Goal: Information Seeking & Learning: Learn about a topic

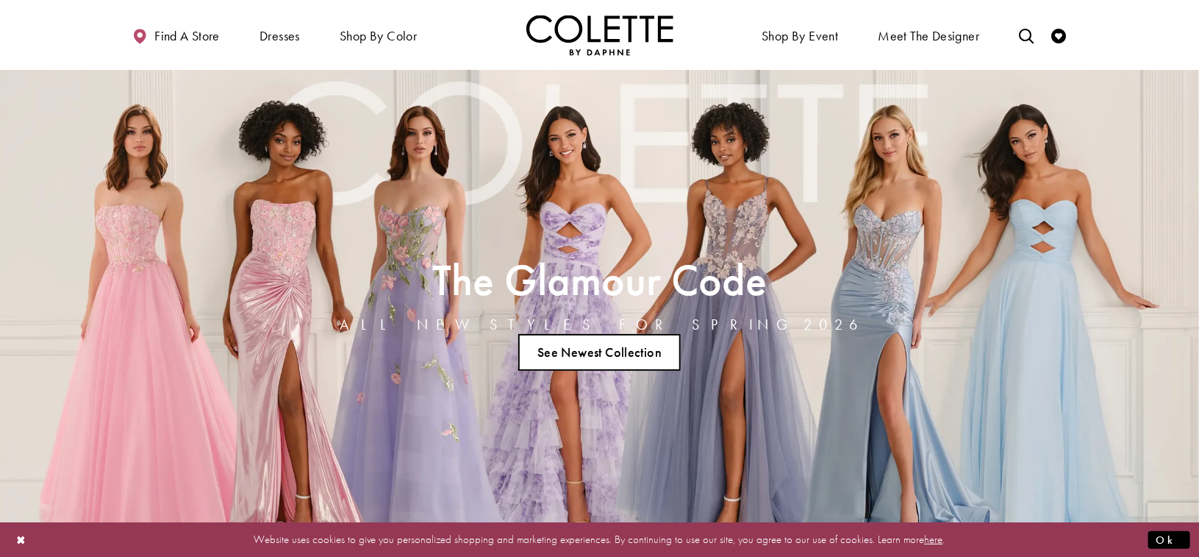
click at [83, 41] on div "Primary block" at bounding box center [599, 35] width 1199 height 70
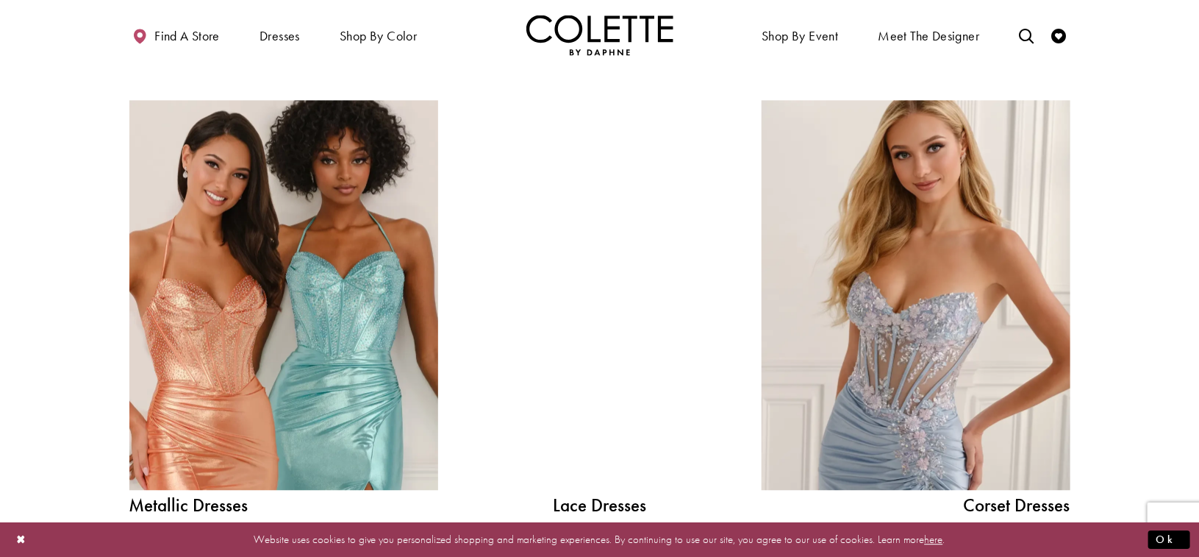
scroll to position [1397, 0]
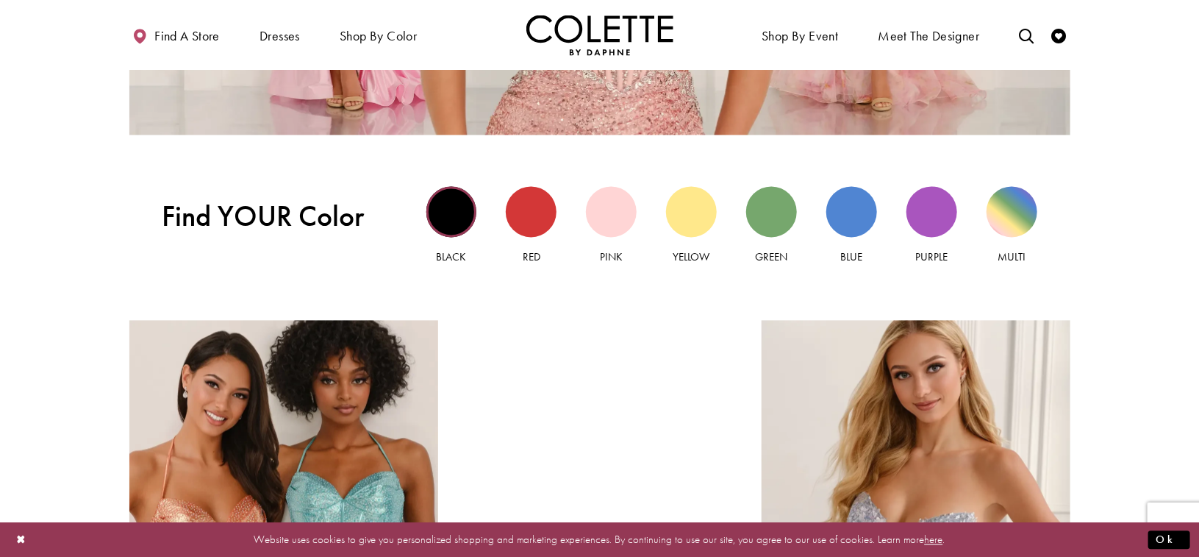
click at [445, 201] on div "Black view" at bounding box center [451, 212] width 51 height 51
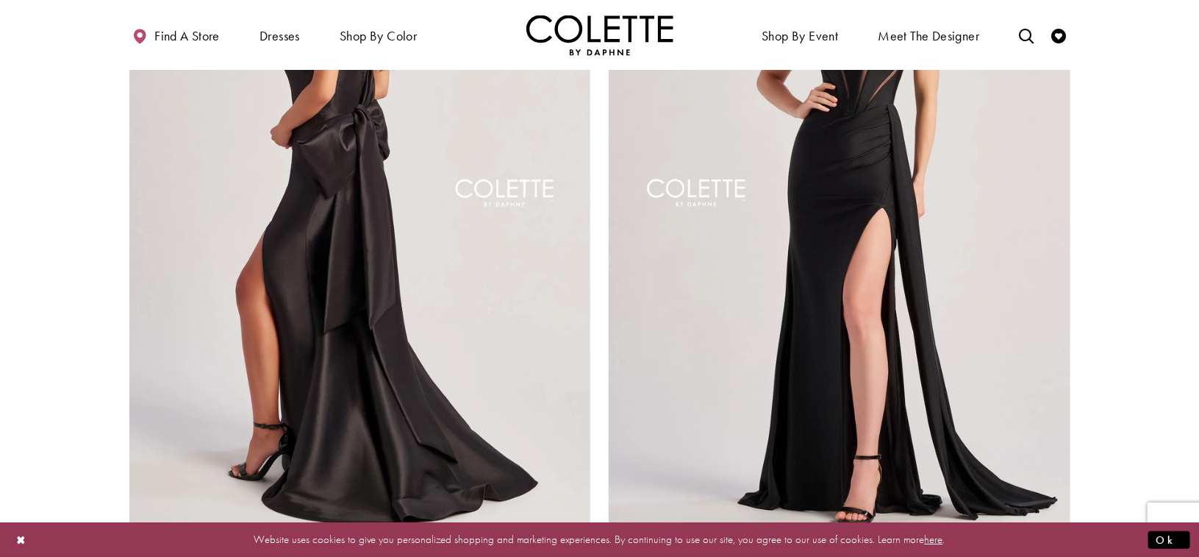
scroll to position [2647, 0]
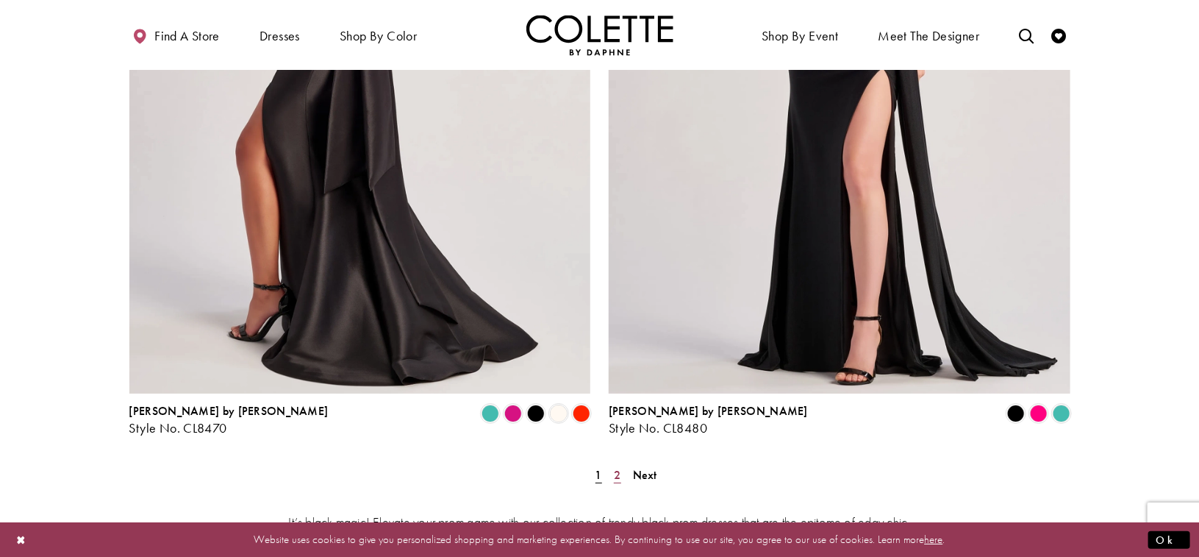
click at [619, 467] on span "2" at bounding box center [617, 474] width 7 height 15
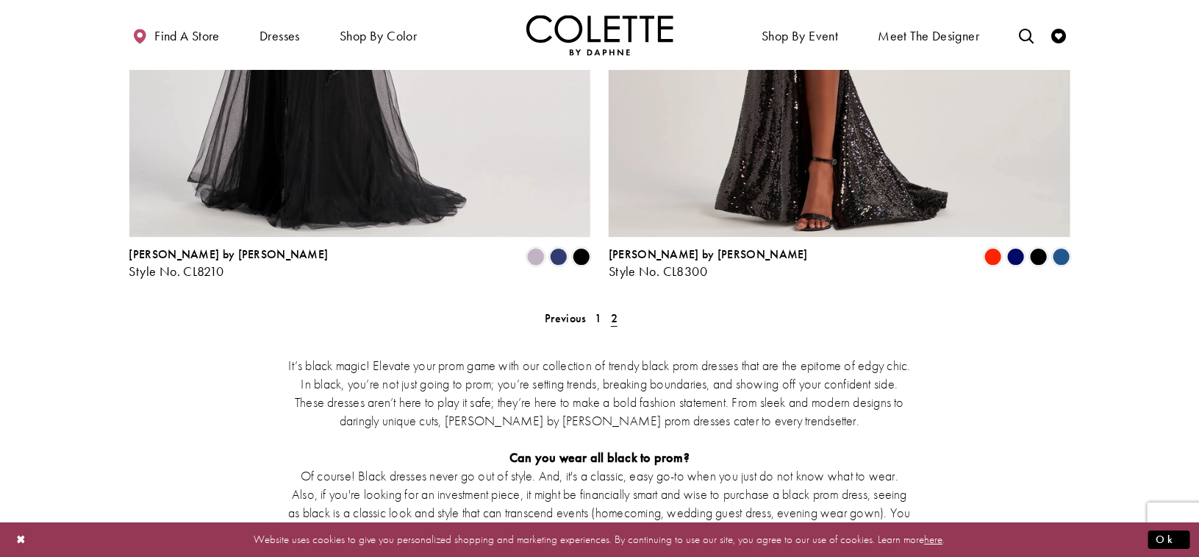
scroll to position [1624, 0]
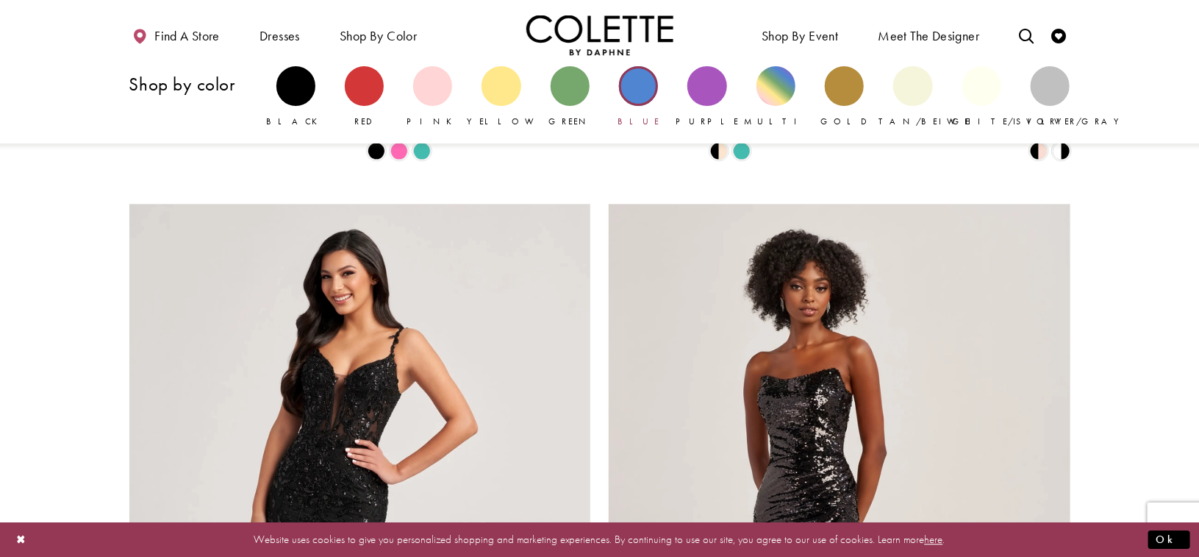
click at [644, 93] on div "Primary block" at bounding box center [638, 85] width 39 height 39
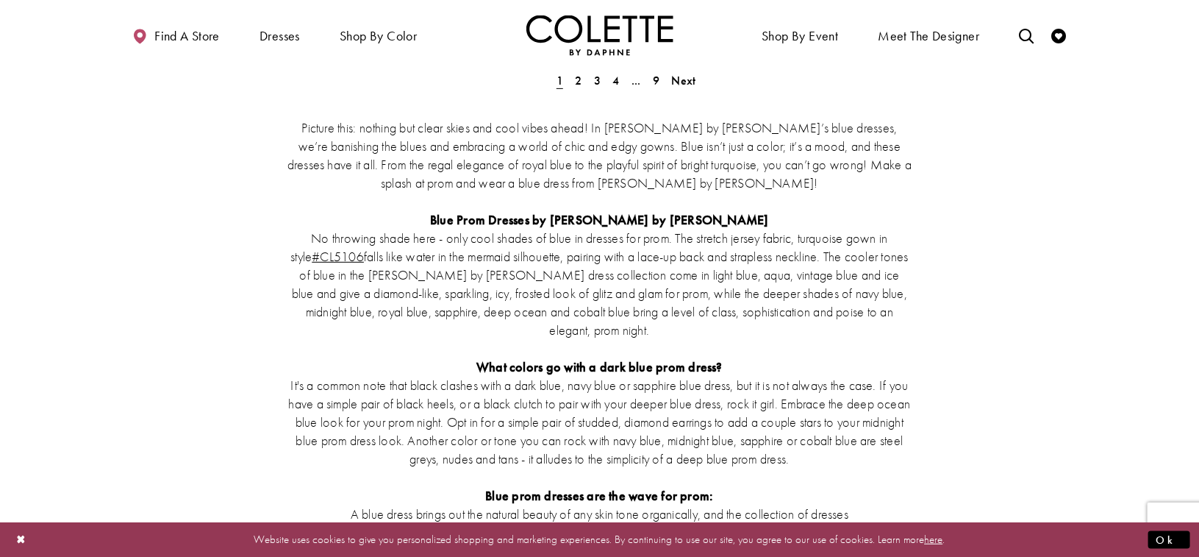
scroll to position [2852, 0]
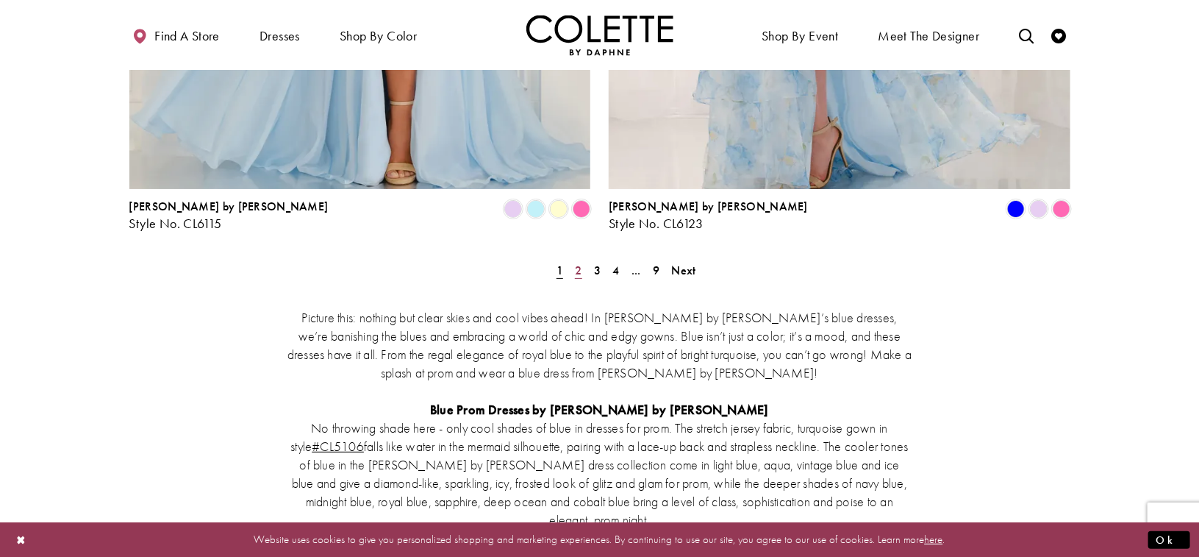
click at [577, 263] on span "2" at bounding box center [578, 270] width 7 height 15
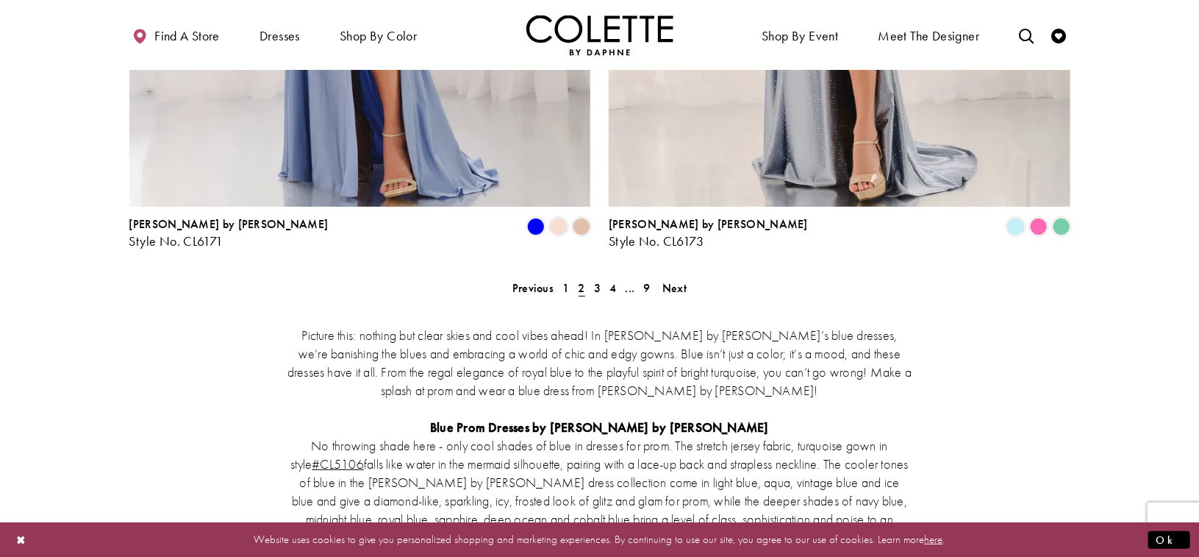
scroll to position [2874, 0]
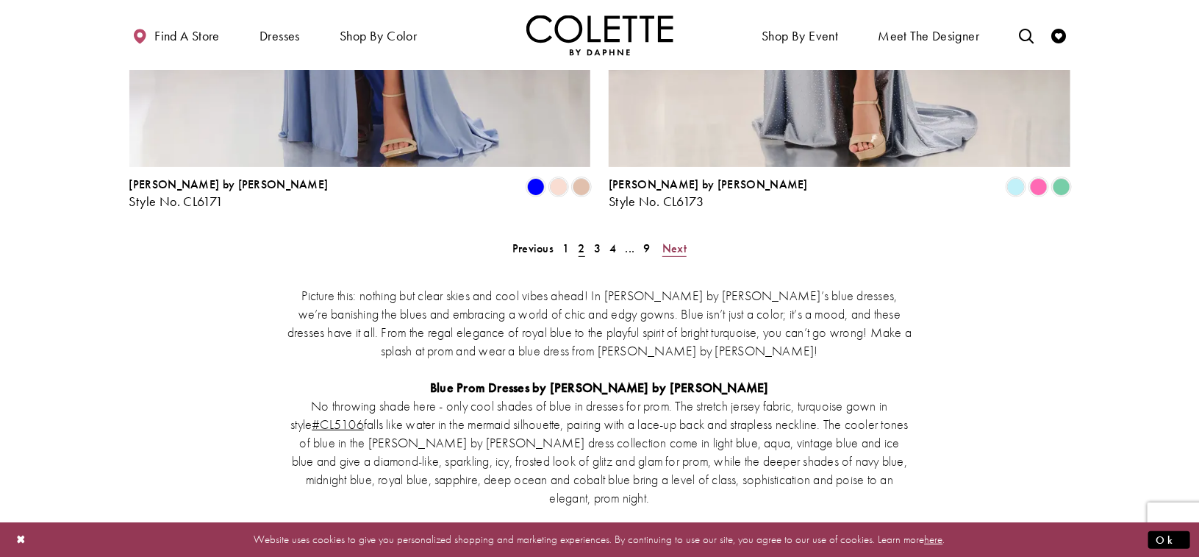
click at [671, 240] on span "Next" at bounding box center [675, 247] width 24 height 15
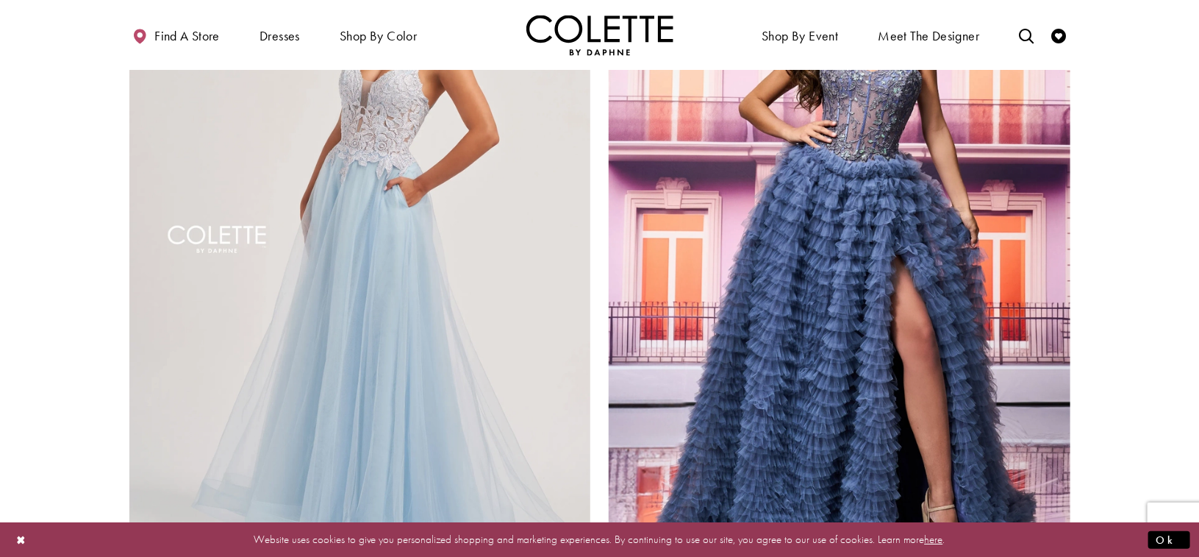
scroll to position [2800, 0]
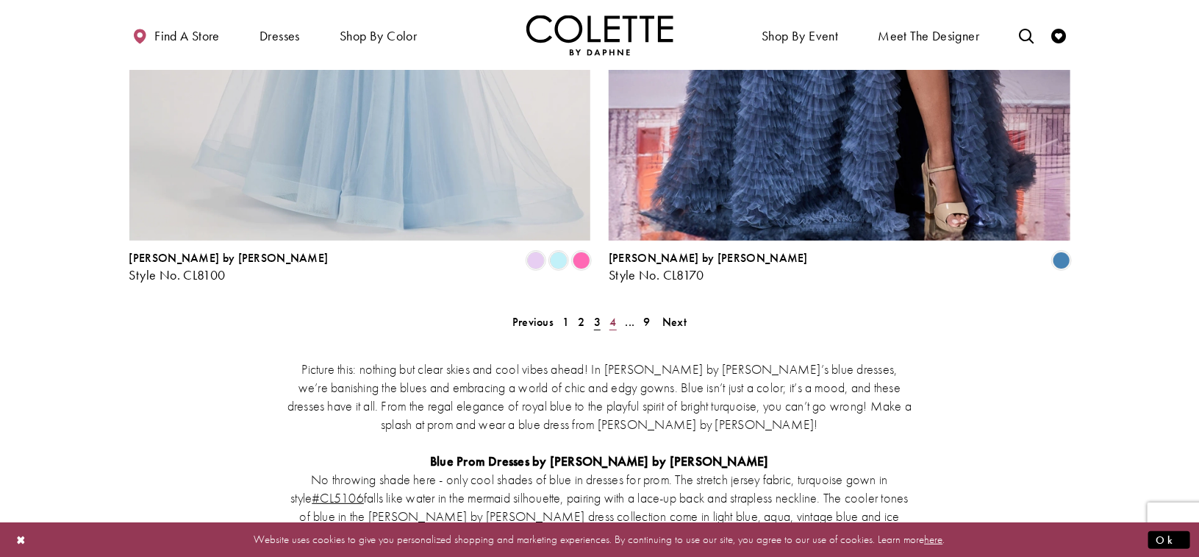
click at [611, 314] on span "4" at bounding box center [613, 321] width 7 height 15
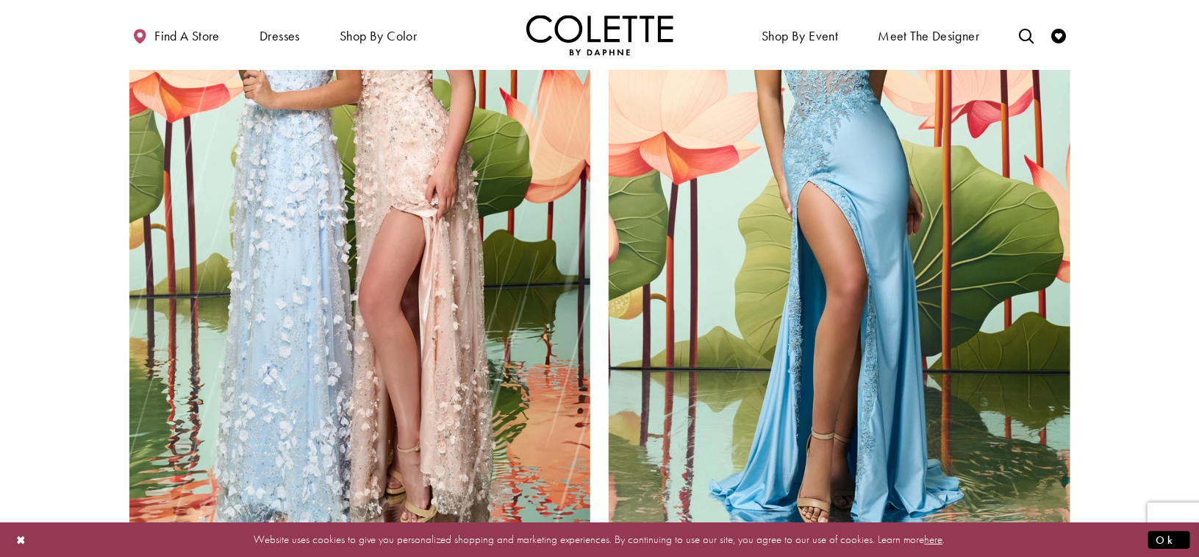
scroll to position [2727, 0]
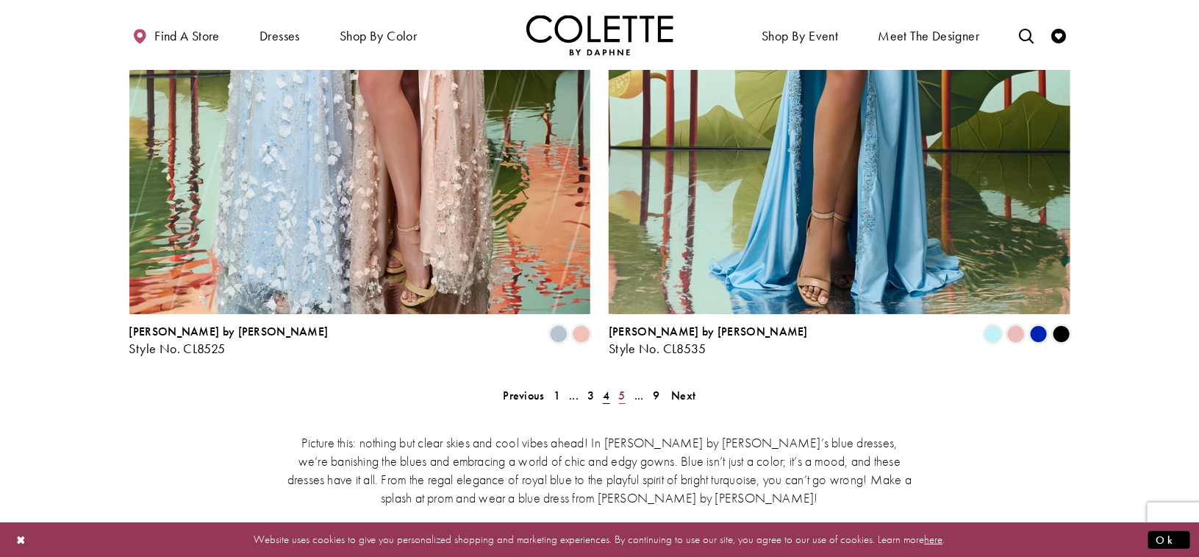
click at [621, 388] on span "5" at bounding box center [622, 395] width 7 height 15
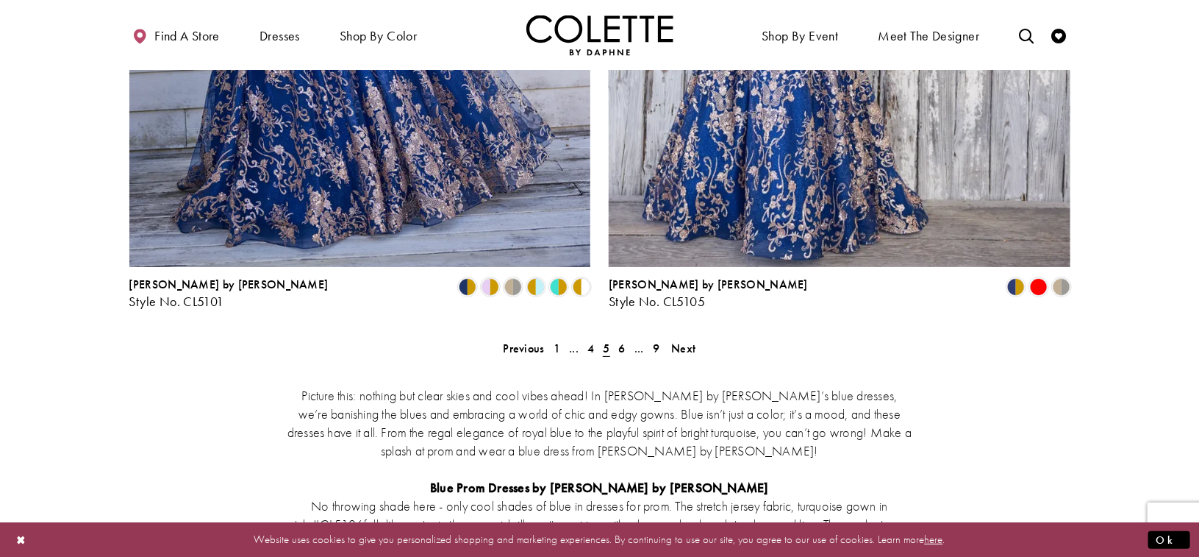
scroll to position [2580, 0]
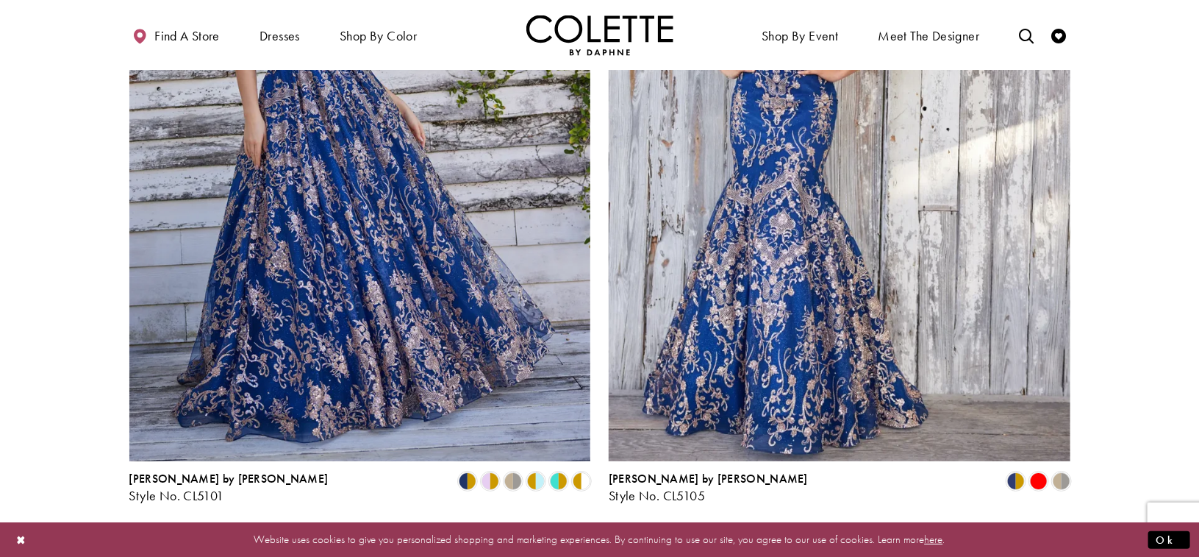
click at [680, 535] on span "Next" at bounding box center [683, 542] width 24 height 15
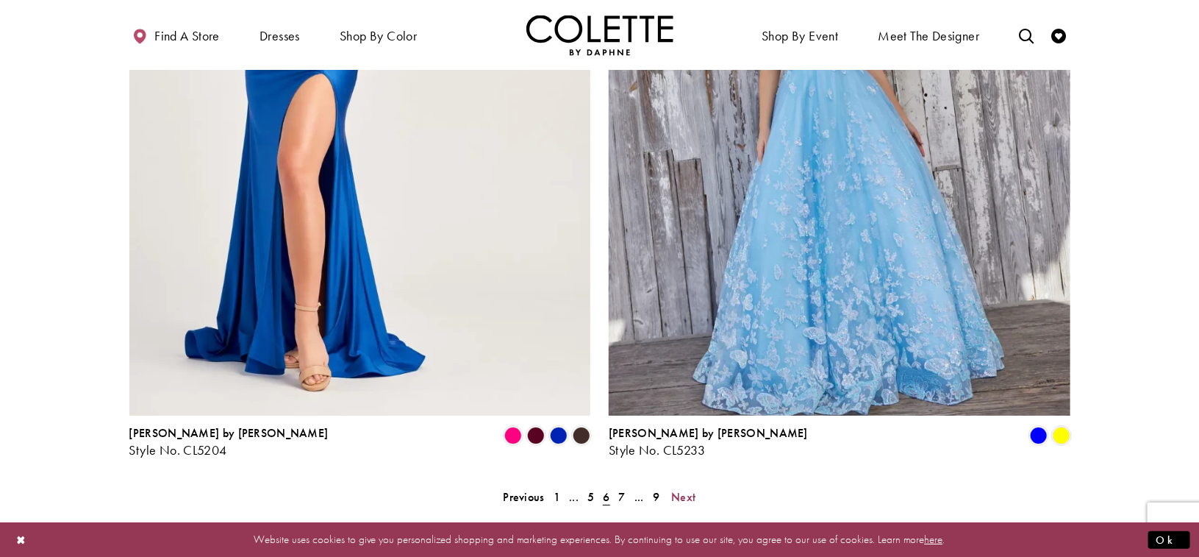
scroll to position [2653, 0]
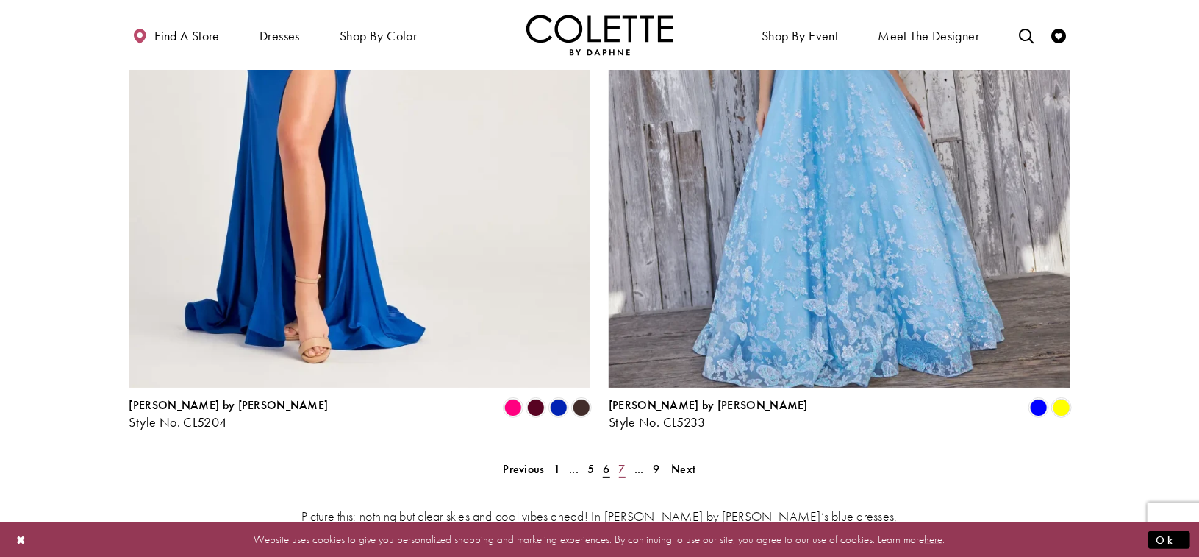
click at [624, 461] on span "7" at bounding box center [622, 468] width 7 height 15
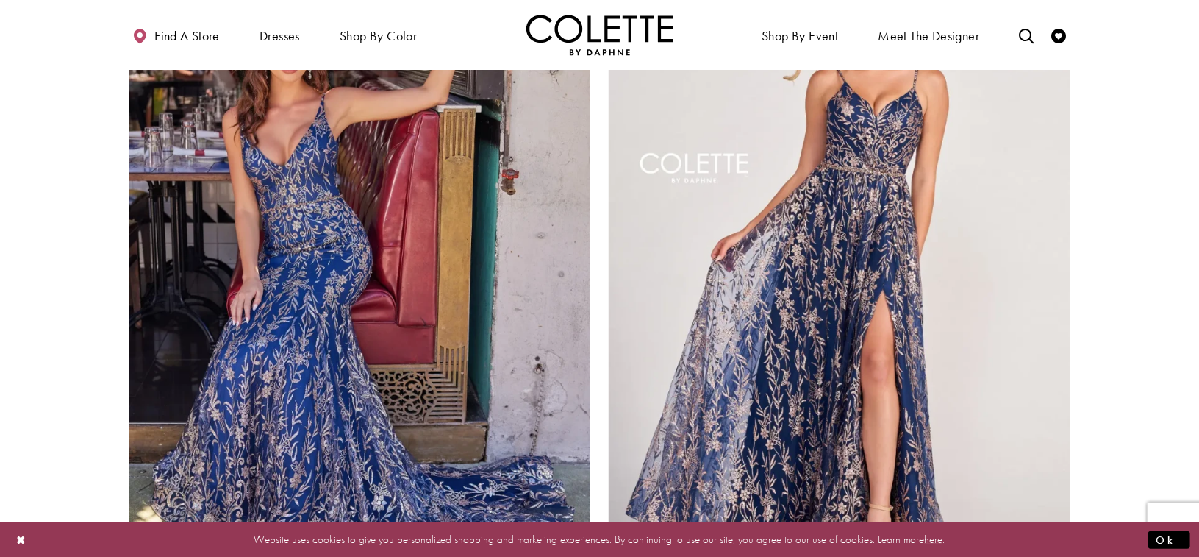
scroll to position [2874, 0]
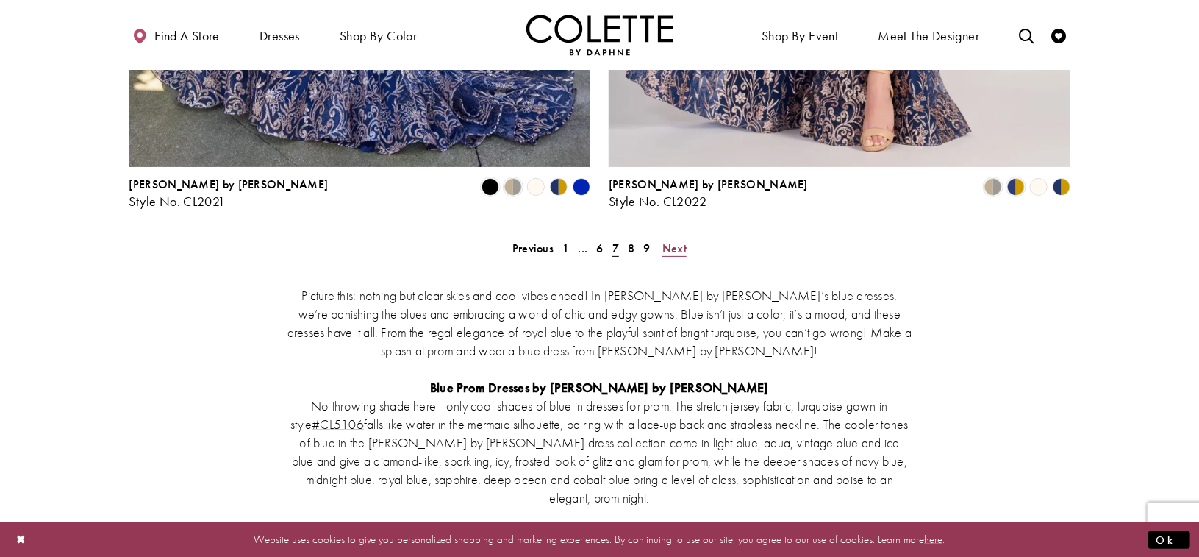
click at [674, 240] on span "Next" at bounding box center [675, 247] width 24 height 15
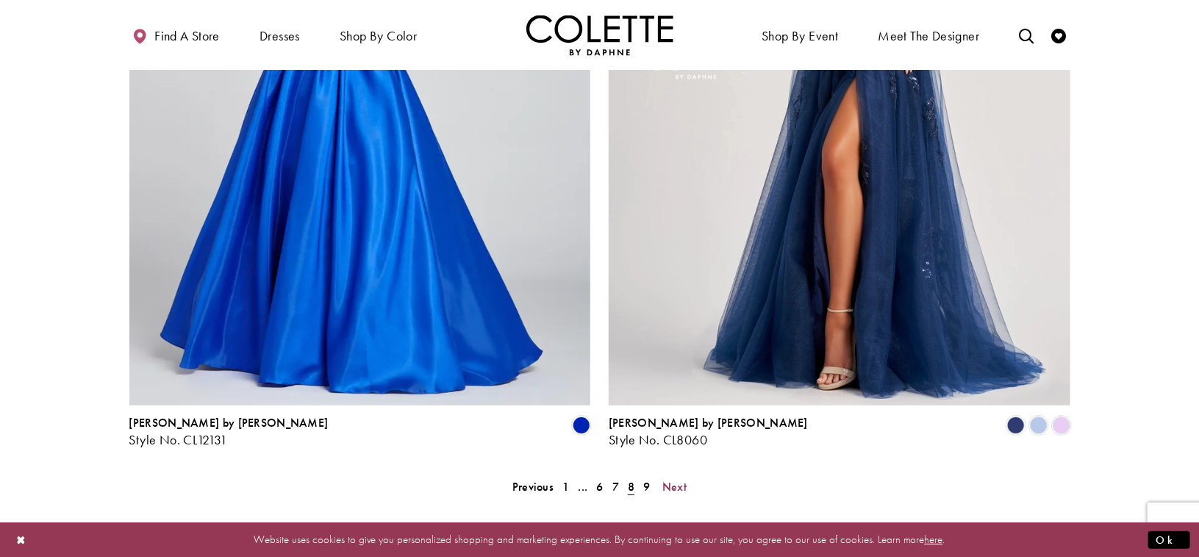
scroll to position [2653, 0]
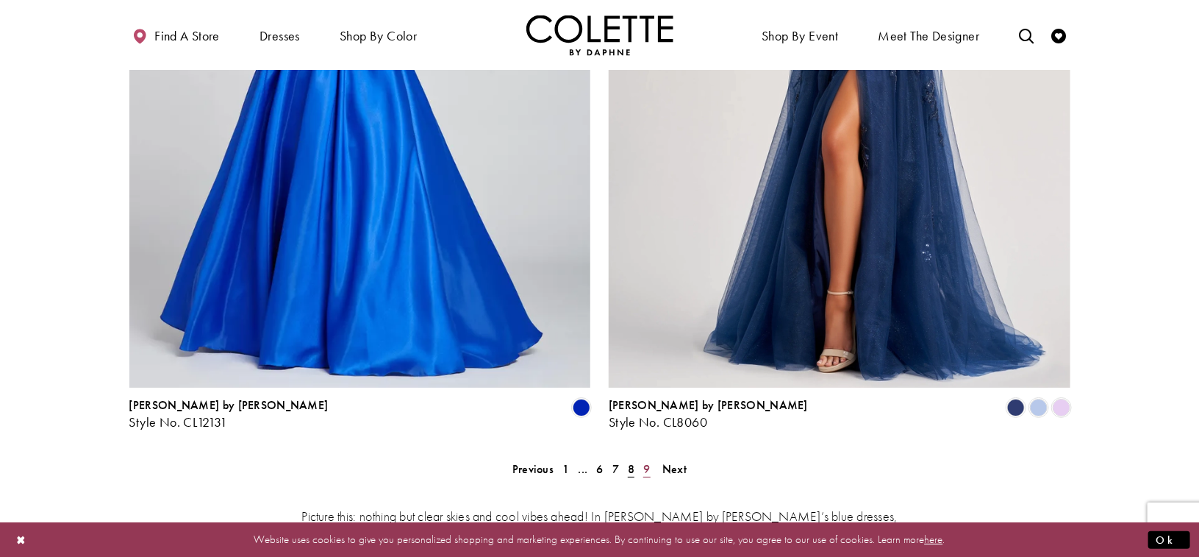
click at [644, 461] on span "9" at bounding box center [646, 468] width 7 height 15
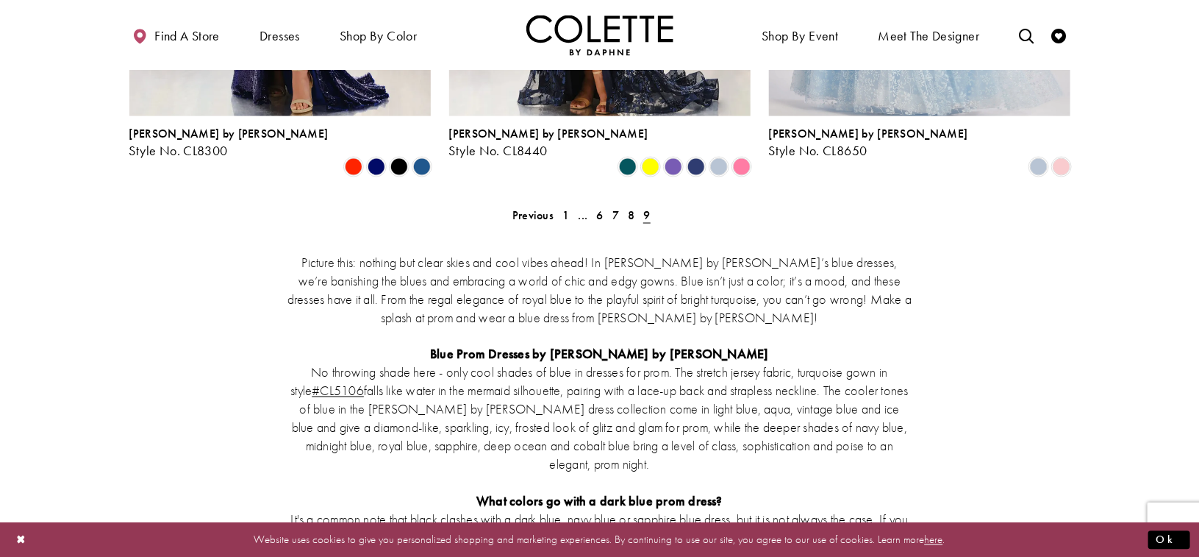
scroll to position [972, 0]
